Goal: Transaction & Acquisition: Purchase product/service

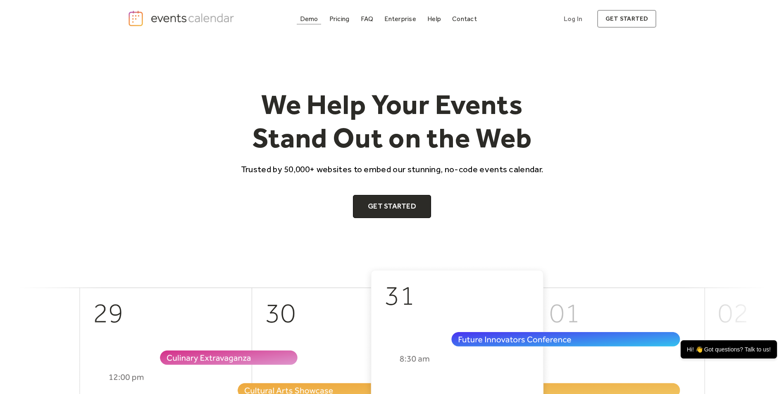
click at [308, 20] on div "Demo" at bounding box center [309, 19] width 18 height 5
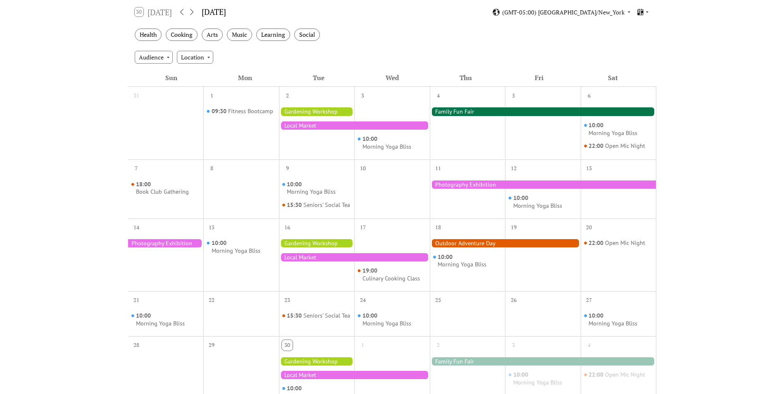
scroll to position [140, 0]
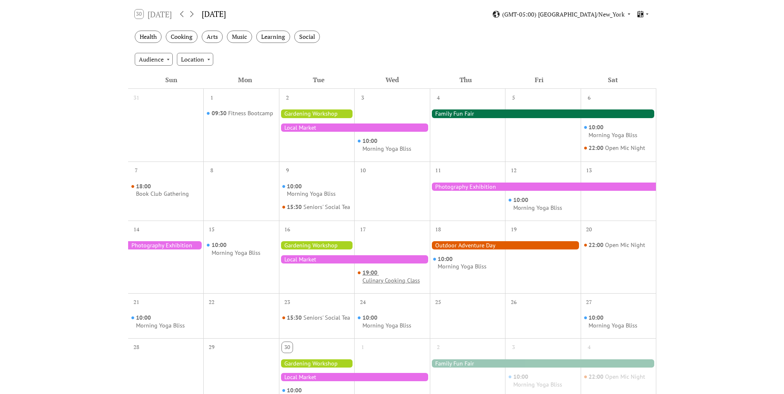
click at [383, 283] on div "Culinary Cooking Class" at bounding box center [390, 281] width 57 height 8
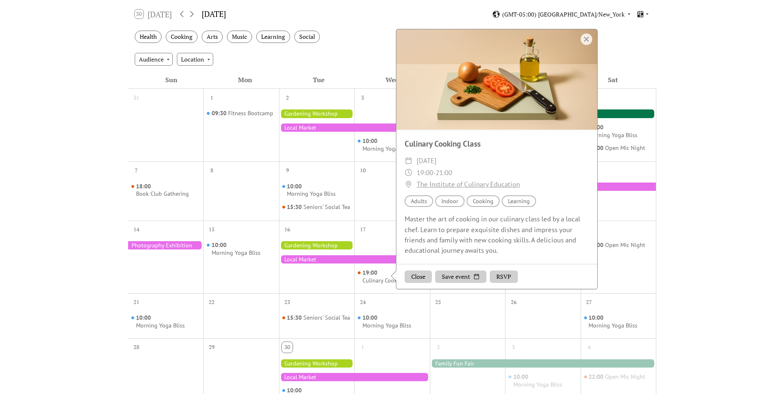
click at [322, 368] on div at bounding box center [317, 363] width 76 height 8
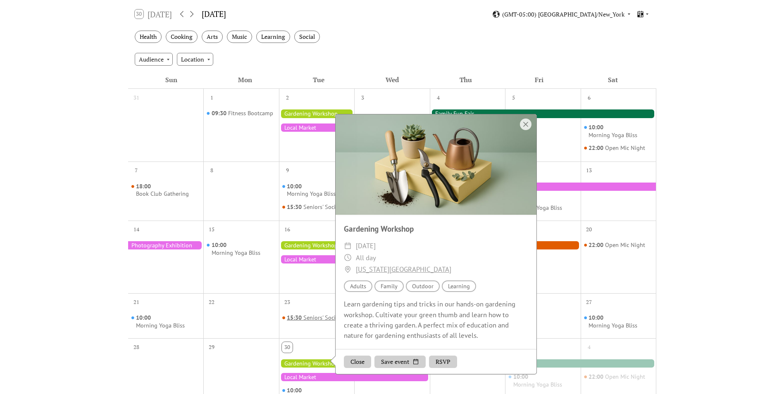
click at [303, 322] on div "Seniors' Social Tea" at bounding box center [326, 318] width 47 height 8
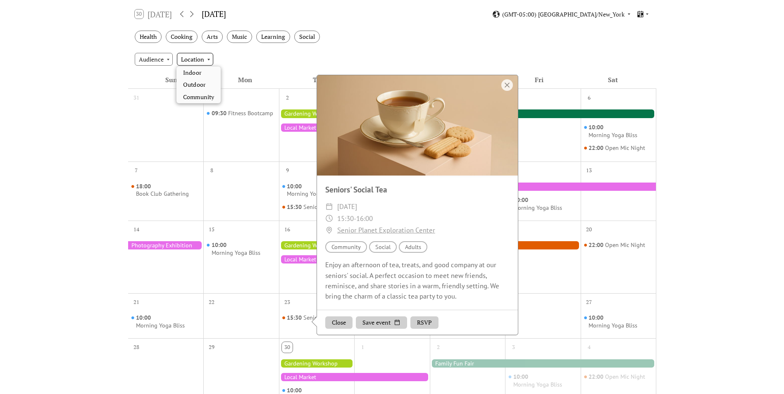
click at [185, 65] on div "Location" at bounding box center [195, 59] width 36 height 12
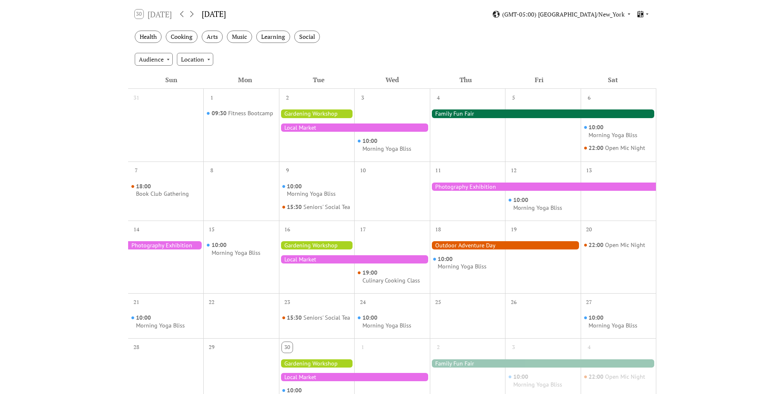
click at [82, 132] on div "Events Calendar Demo Loading the Events Calendar..." at bounding box center [392, 221] width 784 height 647
click at [496, 52] on div "Audience Location" at bounding box center [392, 59] width 528 height 22
click at [472, 115] on div at bounding box center [543, 113] width 226 height 8
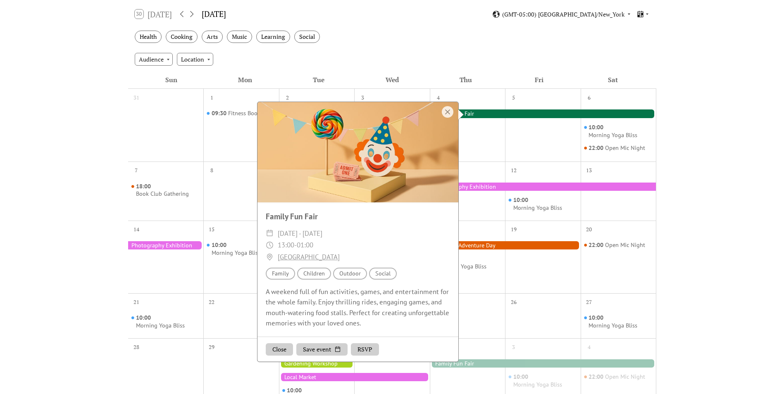
click at [448, 57] on div "Audience Location" at bounding box center [392, 59] width 528 height 22
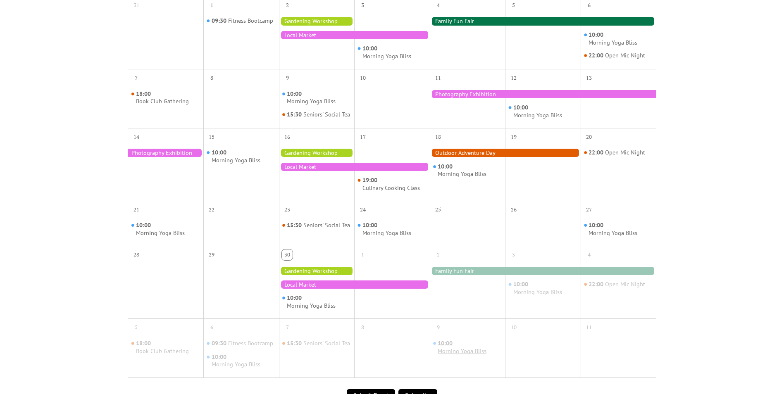
scroll to position [232, 0]
click at [479, 95] on div at bounding box center [543, 94] width 226 height 8
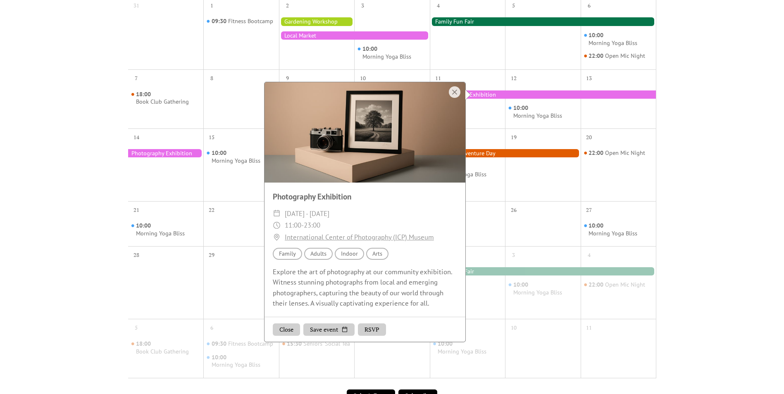
click at [664, 233] on div "Events Calendar Demo Loading the Events Calendar..." at bounding box center [392, 129] width 784 height 647
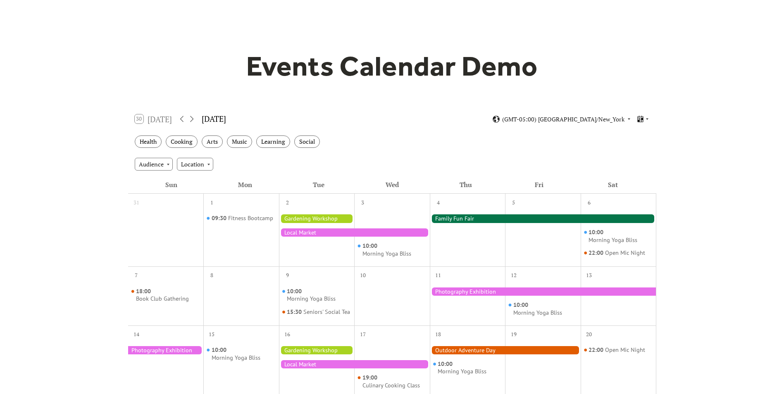
scroll to position [0, 0]
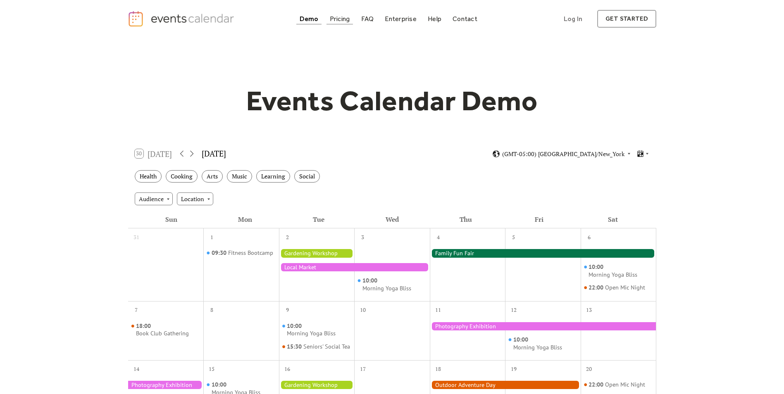
click at [340, 21] on div "Pricing" at bounding box center [340, 19] width 20 height 5
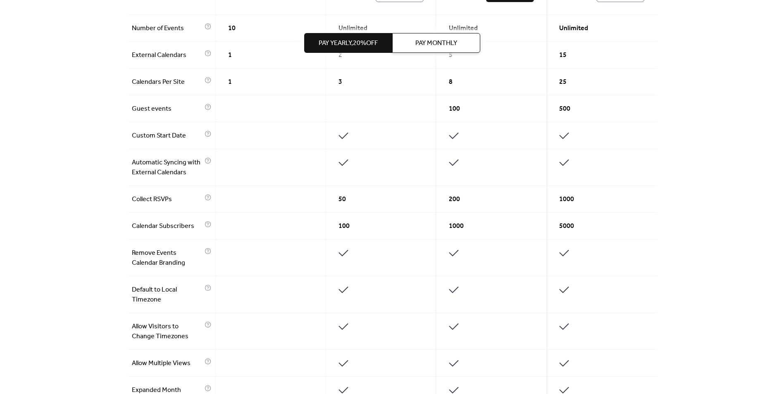
scroll to position [314, 0]
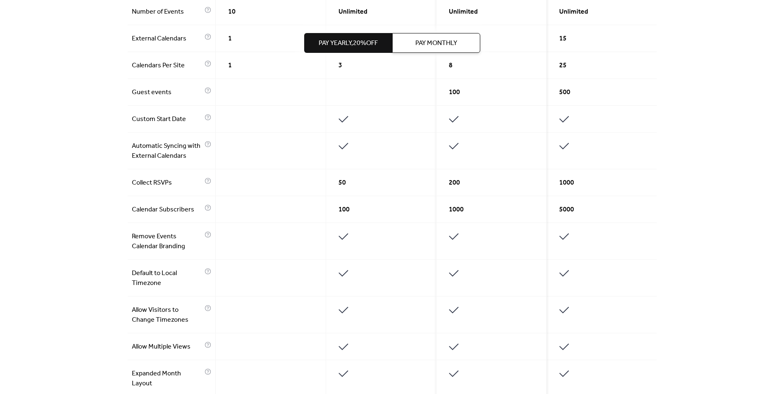
click at [457, 213] on span "1000" at bounding box center [456, 210] width 15 height 10
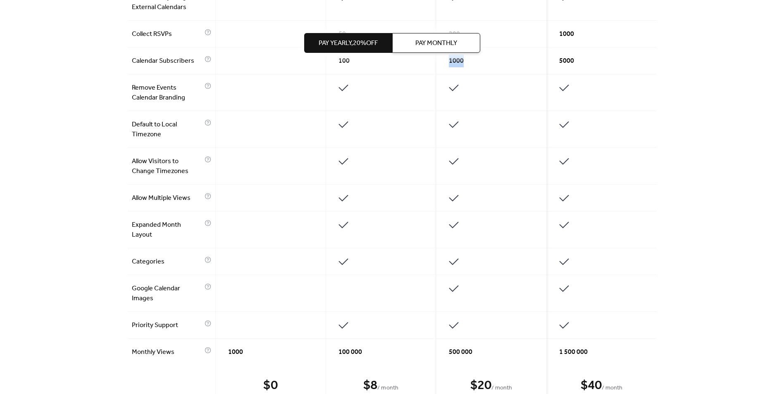
scroll to position [479, 0]
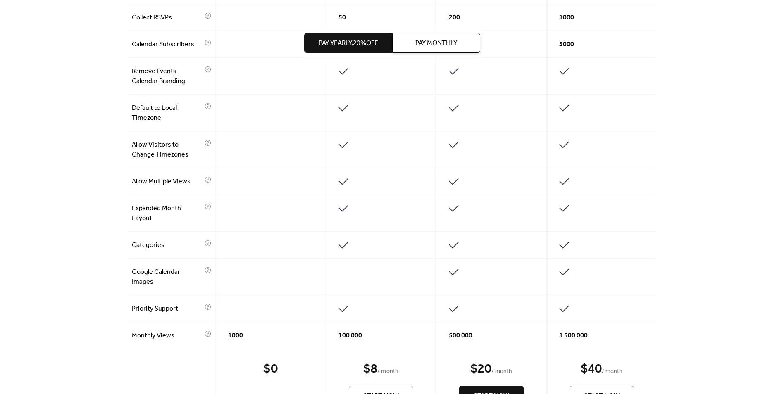
click at [454, 307] on icon at bounding box center [453, 309] width 13 height 13
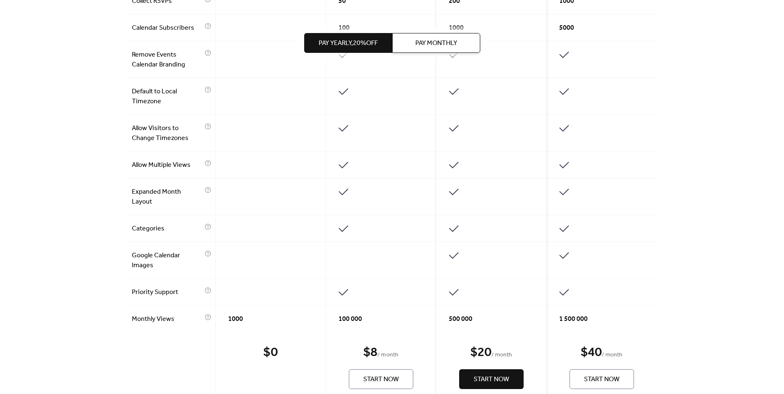
click at [466, 317] on span "500 000" at bounding box center [461, 319] width 24 height 10
click at [743, 63] on div "Get the best of your Events Calendar Pay Yearly, 20% off Pay Monthly Free $ 0 S…" at bounding box center [392, 17] width 784 height 951
click at [368, 323] on div "100 000" at bounding box center [381, 319] width 110 height 26
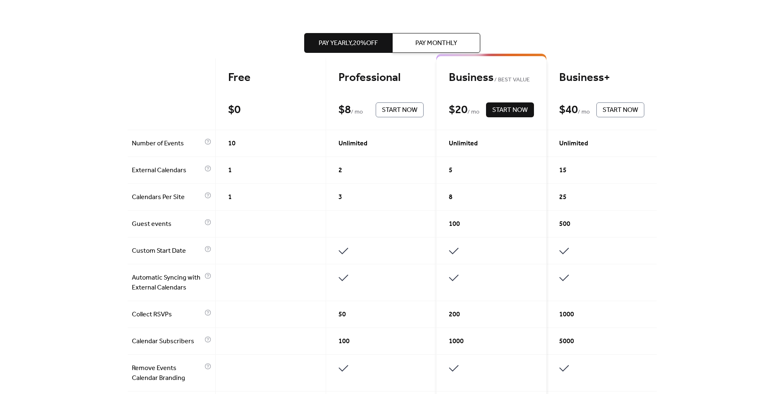
scroll to position [132, 0]
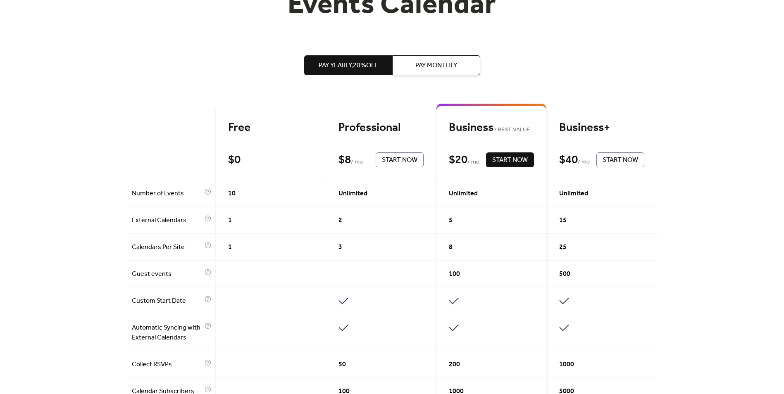
click at [458, 165] on div "$ 20" at bounding box center [458, 160] width 19 height 14
drag, startPoint x: 458, startPoint y: 165, endPoint x: 532, endPoint y: 70, distance: 121.0
